Goal: Use online tool/utility: Utilize a website feature to perform a specific function

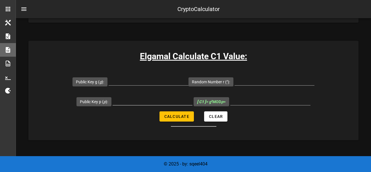
scroll to position [342, 0]
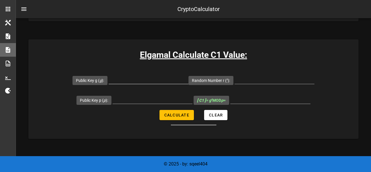
click at [144, 76] on input "Public Key g ( g ):" at bounding box center [148, 79] width 80 height 9
type input "5"
click at [253, 83] on input "Random Number r ( r ):" at bounding box center [274, 79] width 80 height 9
type input "4"
click at [158, 101] on input "Public Key p ( p ):" at bounding box center [152, 99] width 80 height 9
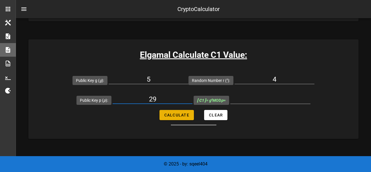
type input "29"
click at [177, 115] on span "Calculate" at bounding box center [176, 115] width 25 height 5
type input "16"
click at [109, 52] on h3 "Elgamal Calculate C1 Value:" at bounding box center [193, 55] width 330 height 13
click at [126, 55] on h3 "Elgamal Calculate C1 Value:" at bounding box center [193, 55] width 330 height 13
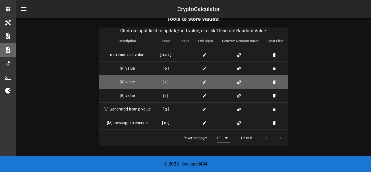
scroll to position [1421, 0]
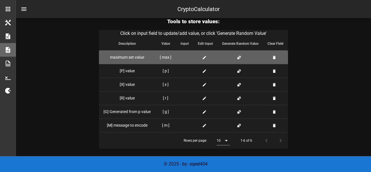
click at [203, 59] on icon at bounding box center [204, 57] width 5 height 5
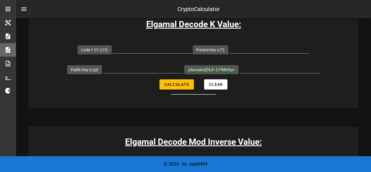
scroll to position [807, 0]
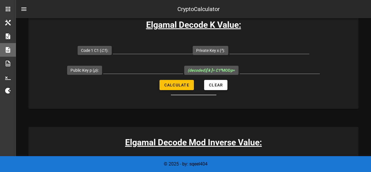
click at [151, 108] on div "Elgamal Decode K Value: Code 1 C1 ( C1 ): Private Key x ( x ): Public Key p ( p…" at bounding box center [193, 59] width 330 height 100
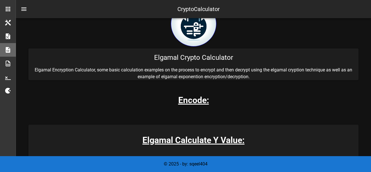
scroll to position [20, 0]
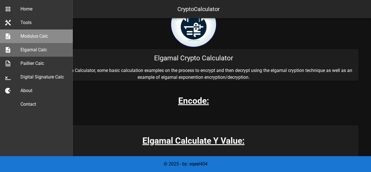
click at [28, 38] on div "Modulus Calc" at bounding box center [44, 36] width 48 height 5
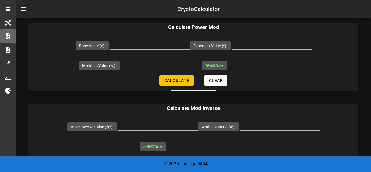
scroll to position [194, 0]
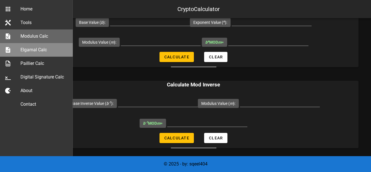
click at [13, 52] on link "Elgamal Calc" at bounding box center [36, 50] width 73 height 14
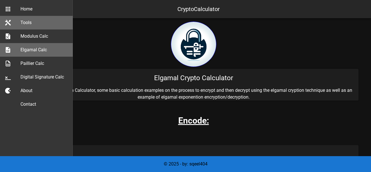
click at [35, 19] on div "Tools" at bounding box center [44, 22] width 48 height 12
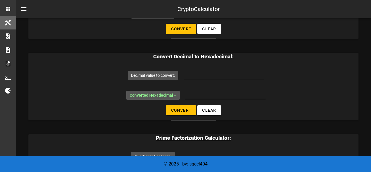
scroll to position [556, 0]
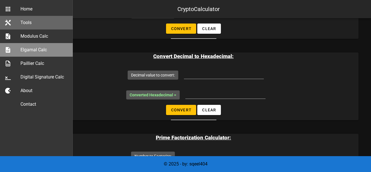
click at [22, 53] on div "Elgamal Calc" at bounding box center [44, 50] width 48 height 12
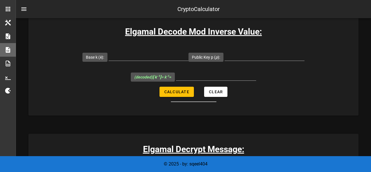
scroll to position [913, 0]
